Goal: Information Seeking & Learning: Compare options

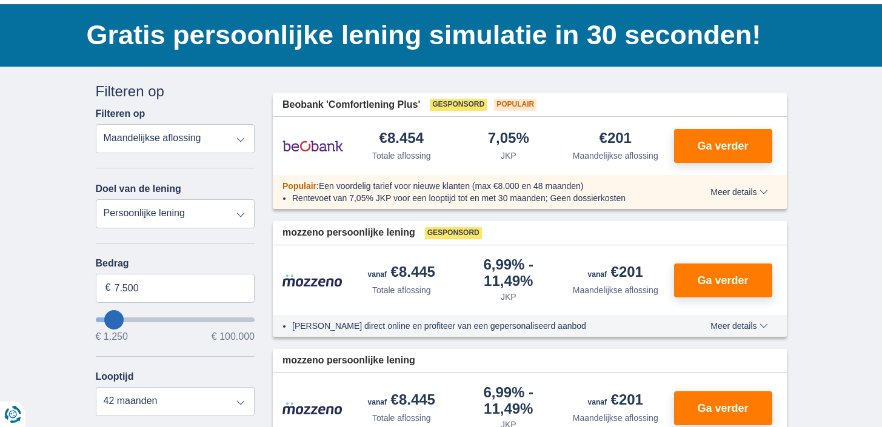
scroll to position [75, 0]
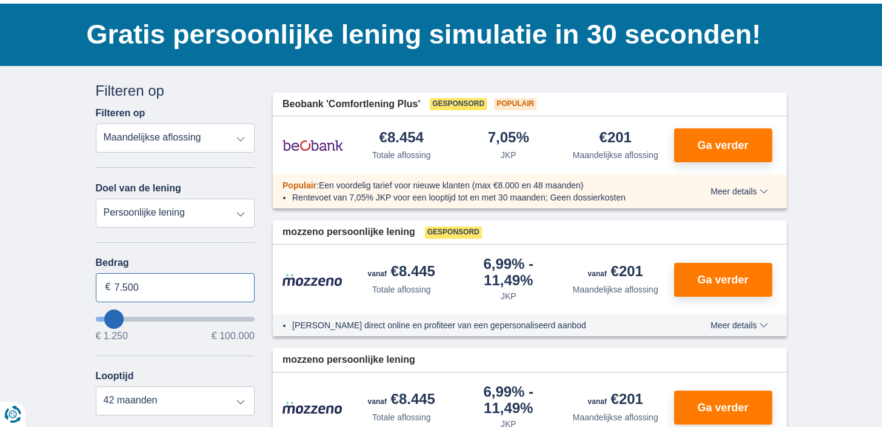
drag, startPoint x: 146, startPoint y: 293, endPoint x: 98, endPoint y: 294, distance: 47.9
click at [98, 293] on input "7.500" at bounding box center [175, 287] width 159 height 29
type input "1.250"
type input "1250"
select select "24"
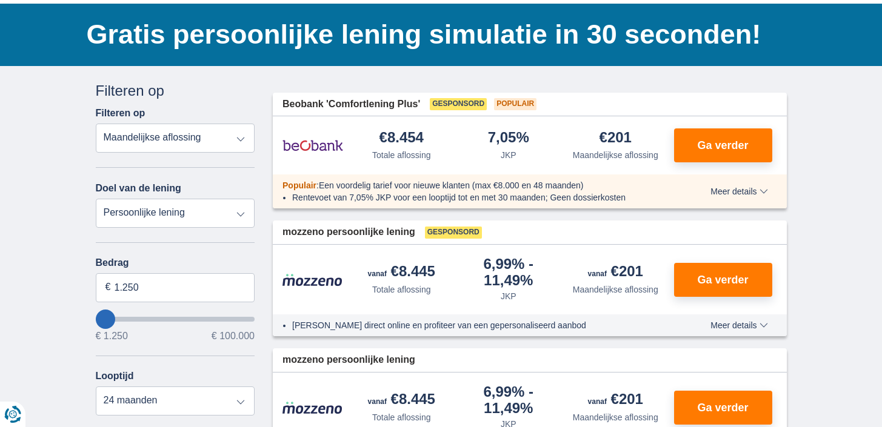
click at [197, 137] on select "Totale aflossing JKP Maandelijkse aflossing" at bounding box center [175, 138] width 159 height 29
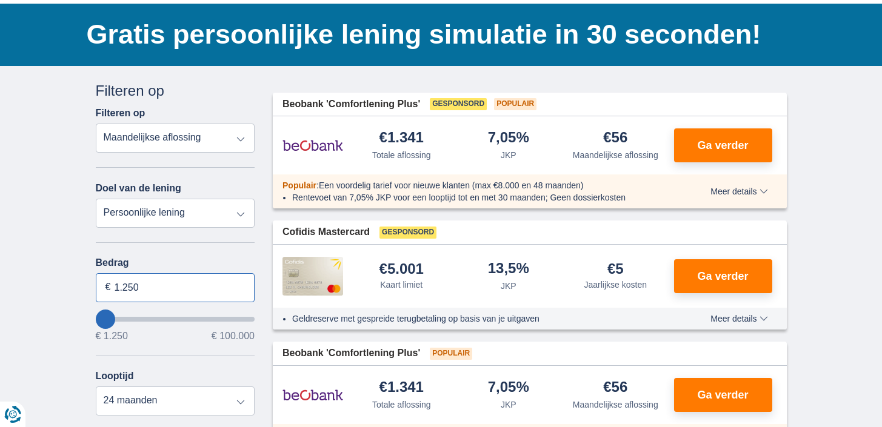
click at [116, 290] on input "1.250" at bounding box center [175, 287] width 159 height 29
type input "1.250"
type input "1250"
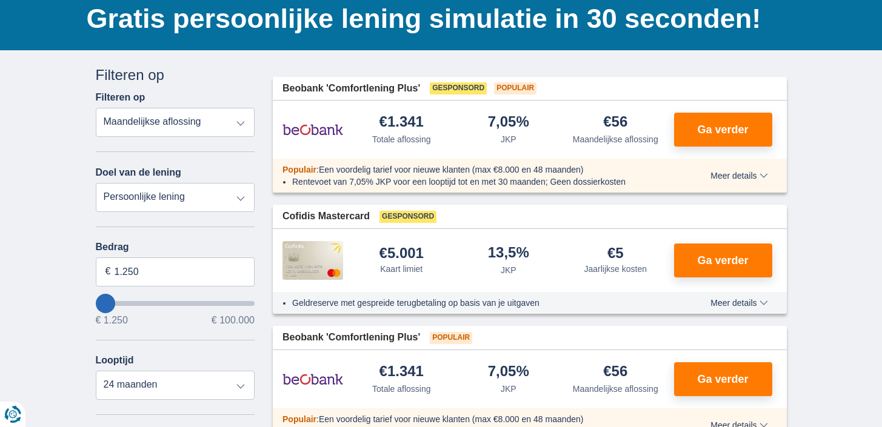
scroll to position [85, 0]
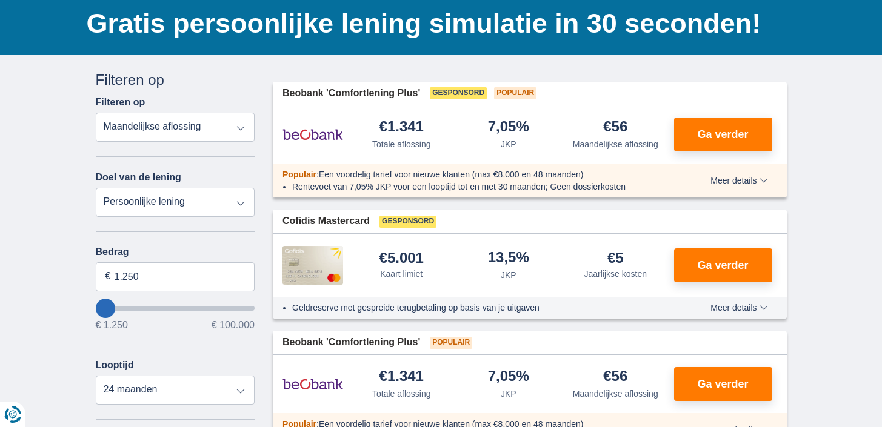
click at [233, 125] on select "Totale aflossing JKP Maandelijkse aflossing" at bounding box center [175, 127] width 159 height 29
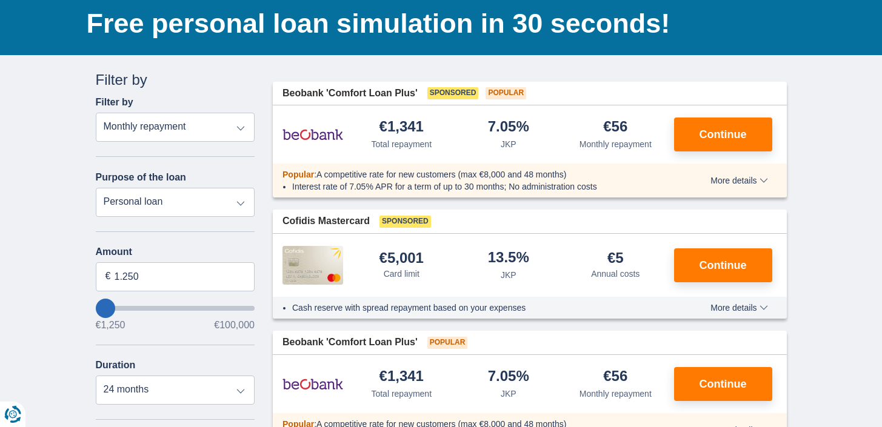
click at [237, 122] on select "Total repayment JKP Monthly repayment" at bounding box center [175, 127] width 159 height 29
click at [96, 113] on select "Total repayment JKP Monthly repayment" at bounding box center [175, 127] width 159 height 29
click at [240, 201] on select "Personal loan Auto Motorcycle / bicycle Motorhome / caravan Renovation Energy D…" at bounding box center [175, 202] width 159 height 29
click at [96, 188] on select "Personal loan Auto Motorcycle / bicycle Motorhome / caravan Renovation Energy D…" at bounding box center [175, 202] width 159 height 29
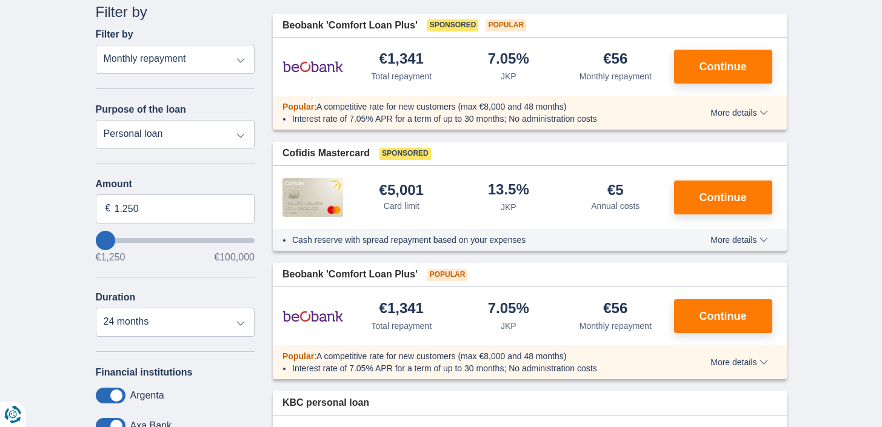
scroll to position [161, 0]
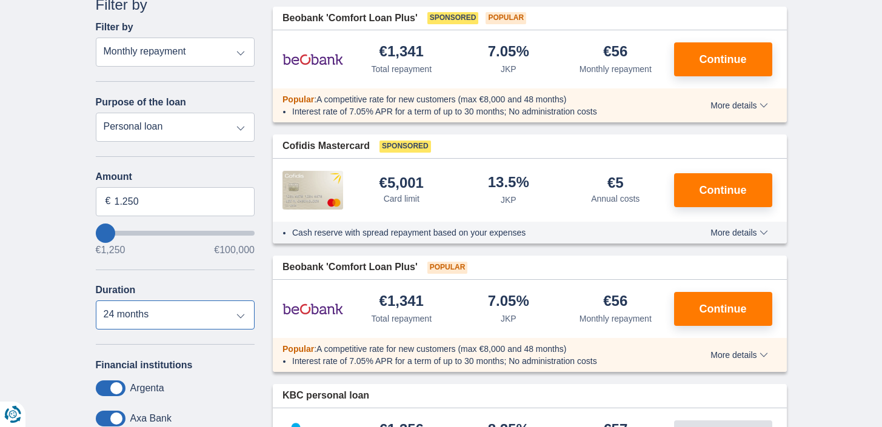
click at [178, 312] on select "12 months 18 months 24 months" at bounding box center [175, 315] width 159 height 29
select select "12"
click at [96, 303] on select "12 months 18 months 24 months" at bounding box center [175, 315] width 159 height 29
drag, startPoint x: 103, startPoint y: 236, endPoint x: 158, endPoint y: 175, distance: 82.4
click at [212, 131] on select "Personal loan Auto Motorcycle / bicycle Motorhome / caravan Renovation Energy D…" at bounding box center [175, 127] width 159 height 29
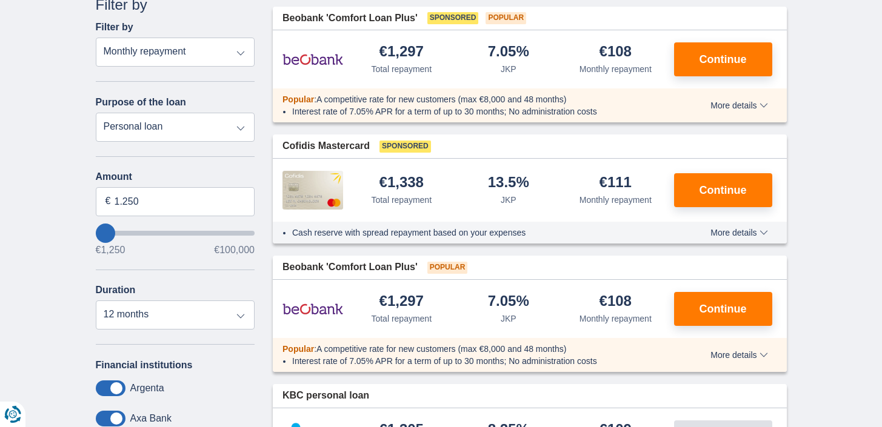
click at [96, 113] on select "Personal loan Auto Motorcycle / bicycle Motorhome / caravan Renovation Energy D…" at bounding box center [175, 127] width 159 height 29
click at [223, 55] on select "Total repayment JKP Monthly repayment" at bounding box center [175, 52] width 159 height 29
click at [96, 38] on select "Total repayment JKP Monthly repayment" at bounding box center [175, 52] width 159 height 29
click at [209, 64] on select "Total repayment JKP Monthly repayment" at bounding box center [175, 52] width 159 height 29
click at [96, 38] on select "Total repayment JKP Monthly repayment" at bounding box center [175, 52] width 159 height 29
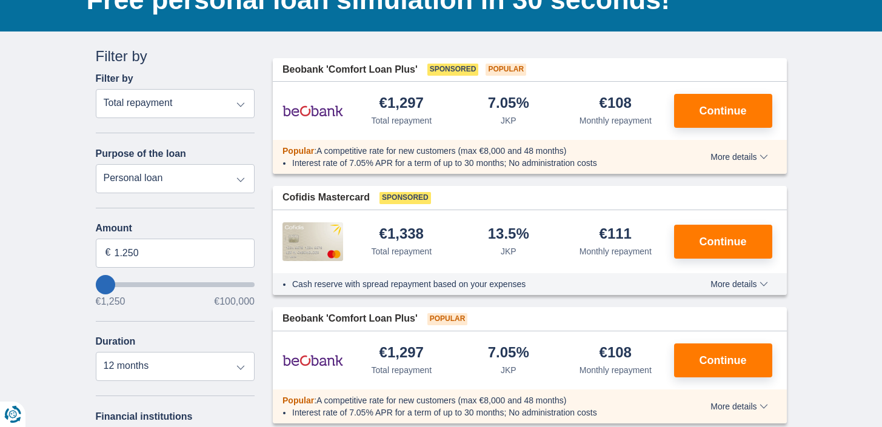
scroll to position [93, 0]
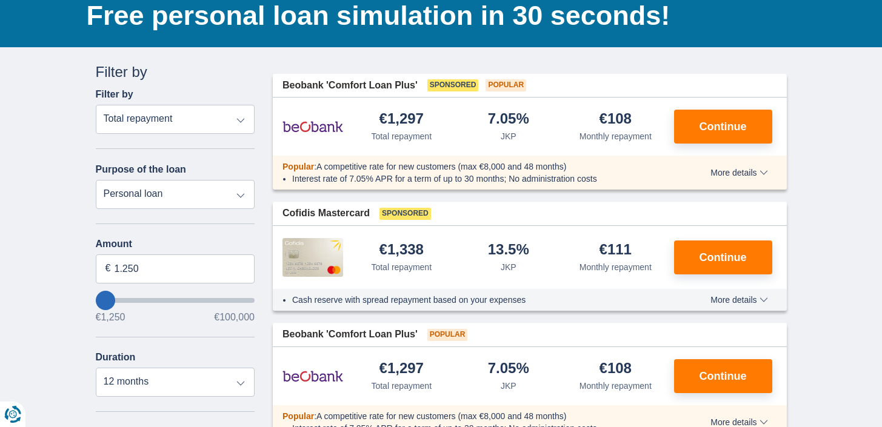
click at [216, 108] on select "Total repayment JKP Monthly repayment" at bounding box center [175, 119] width 159 height 29
select select "mrp+"
click at [96, 105] on select "Total repayment JKP Monthly repayment" at bounding box center [175, 119] width 159 height 29
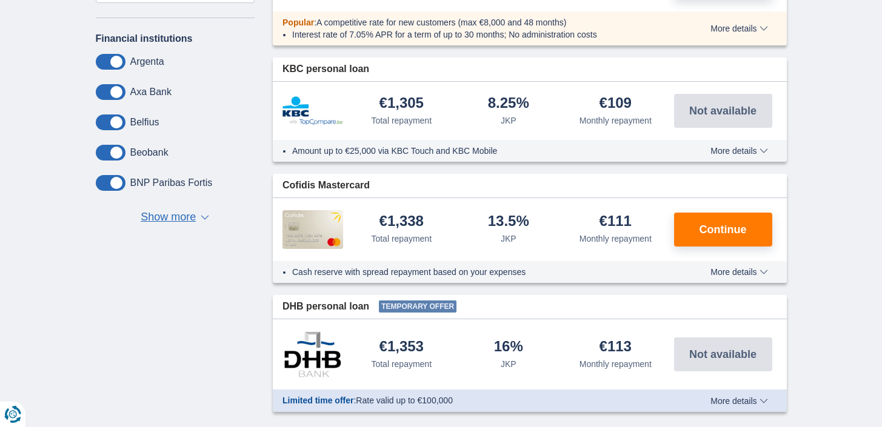
scroll to position [490, 0]
